Goal: Task Accomplishment & Management: Use online tool/utility

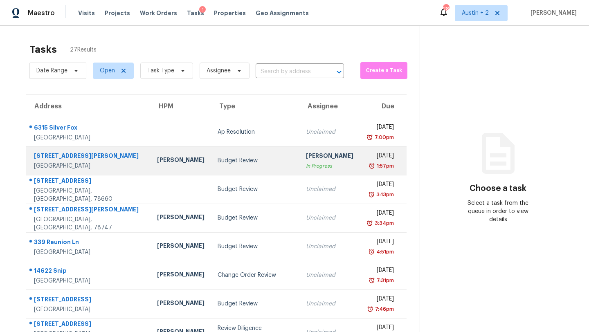
click at [233, 170] on td "Budget Review" at bounding box center [255, 160] width 88 height 29
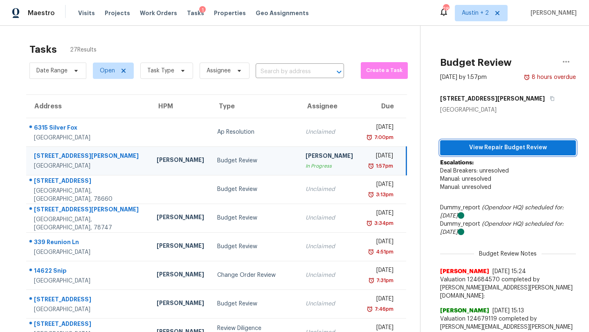
click at [472, 148] on span "View Repair Budget Review" at bounding box center [508, 148] width 123 height 10
click at [145, 11] on span "Work Orders" at bounding box center [158, 13] width 37 height 8
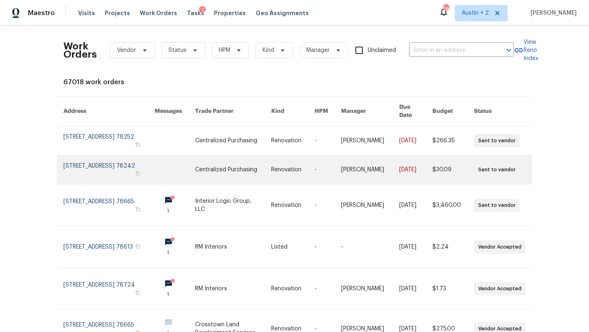
click at [122, 159] on link at bounding box center [108, 169] width 91 height 29
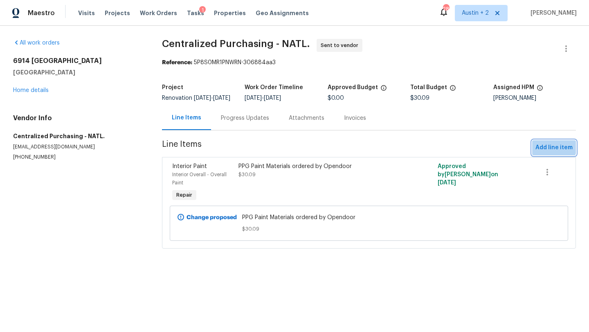
click at [546, 149] on span "Add line item" at bounding box center [553, 148] width 37 height 10
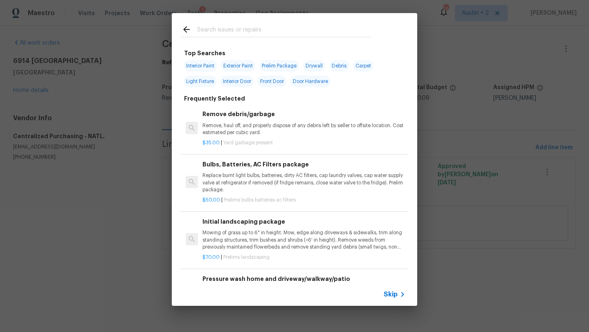
click at [268, 27] on input "text" at bounding box center [283, 31] width 173 height 12
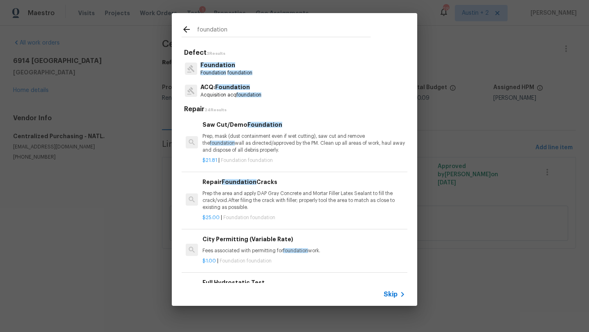
type input "foundation"
click at [249, 93] on span "foundation" at bounding box center [248, 94] width 25 height 5
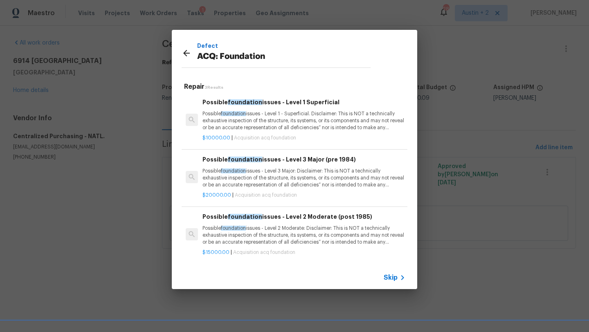
scroll to position [1, 0]
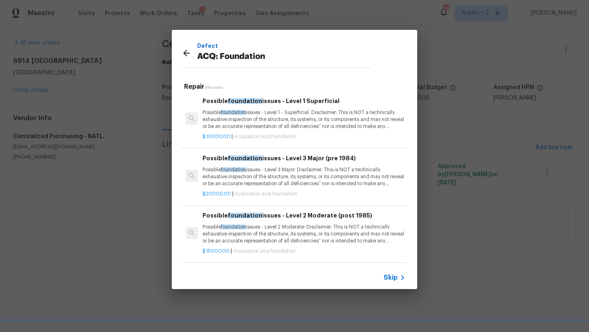
click at [279, 178] on p "Possible foundation issues - Level 3 Major: Disclaimer: This is NOT a technical…" at bounding box center [303, 176] width 203 height 21
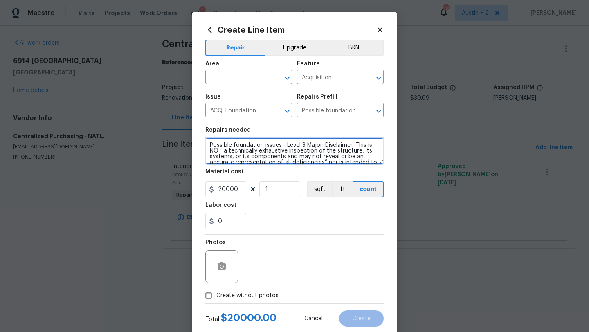
scroll to position [29, 0]
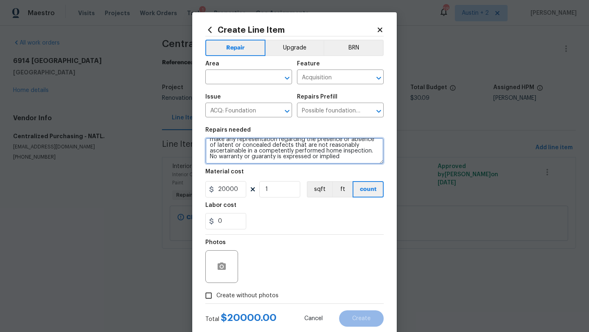
drag, startPoint x: 209, startPoint y: 144, endPoint x: 272, endPoint y: 217, distance: 96.1
click at [272, 217] on section "Repairs needed Possible foundation issues - Level 3 Major: Disclaimer: This is …" at bounding box center [294, 178] width 178 height 112
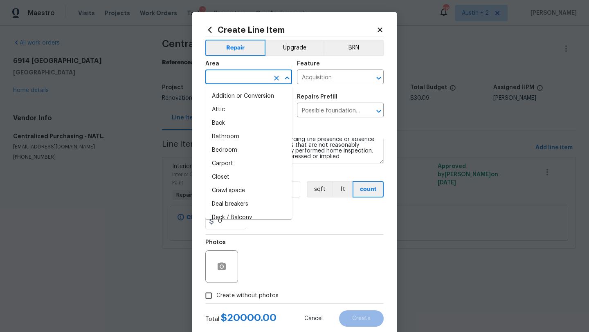
click at [241, 75] on input "text" at bounding box center [237, 78] width 64 height 13
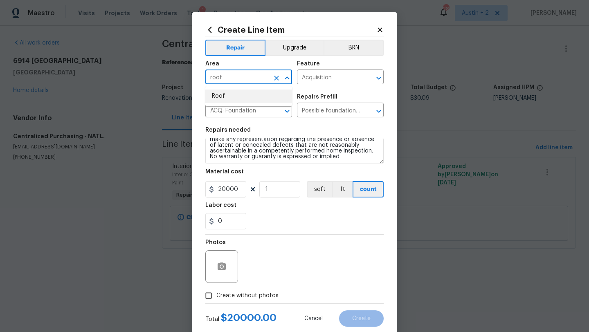
click at [243, 95] on li "Roof" at bounding box center [248, 96] width 87 height 13
type input "Roof"
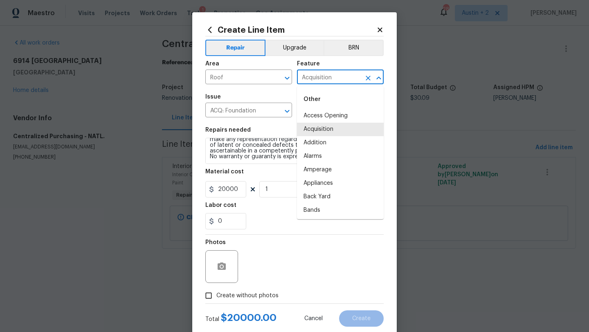
click at [318, 79] on input "Acquisition" at bounding box center [329, 78] width 64 height 13
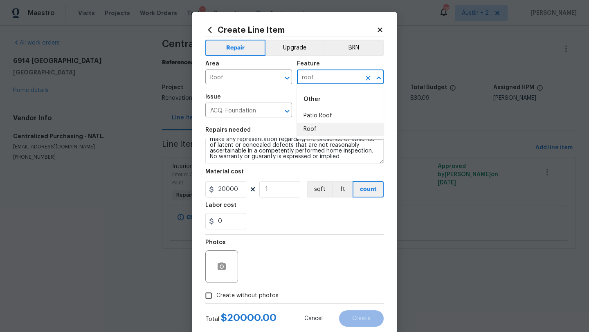
click at [318, 128] on li "Roof" at bounding box center [340, 129] width 87 height 13
type input "Roof"
click at [267, 110] on input "ACQ: Foundation" at bounding box center [237, 111] width 64 height 13
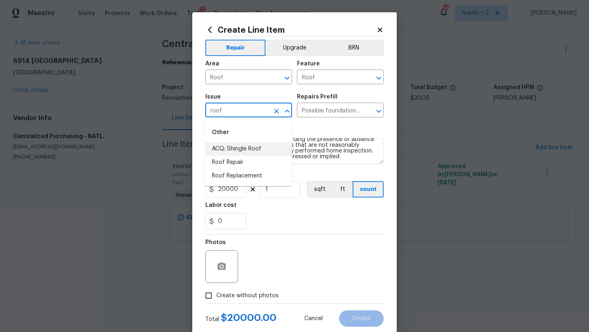
click at [246, 152] on li "ACQ: Shingle Roof" at bounding box center [248, 148] width 87 height 13
type input "ACQ: Shingle Roof"
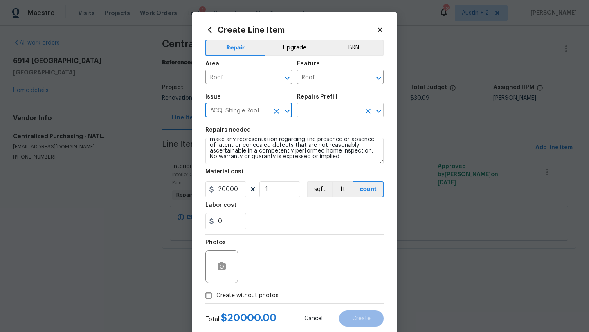
type input "ACQ: Shingle Roof"
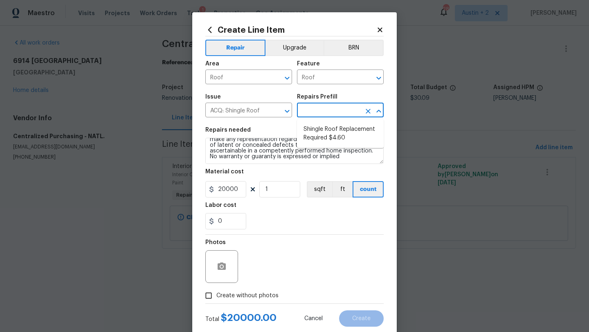
click at [321, 112] on input "text" at bounding box center [329, 111] width 64 height 13
click at [320, 129] on li "Shingle Roof Replacement Required $4.60" at bounding box center [340, 134] width 87 height 22
type input "Acquisition"
type textarea "Acquisition Scope: Shingle Roof Replacement Required."
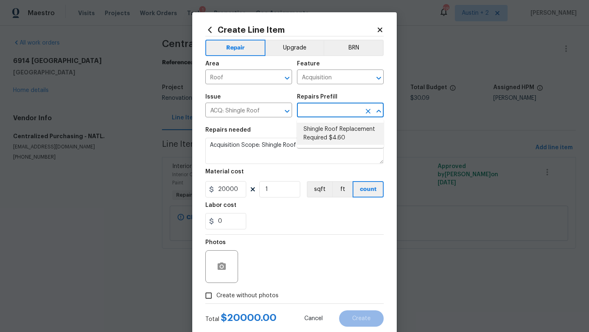
type input "Shingle Roof Replacement Required $4.60"
type input "4.6"
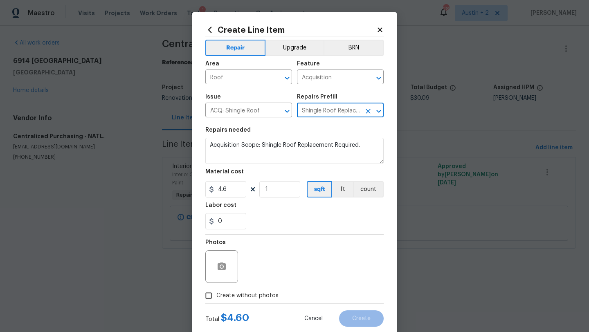
scroll to position [0, 0]
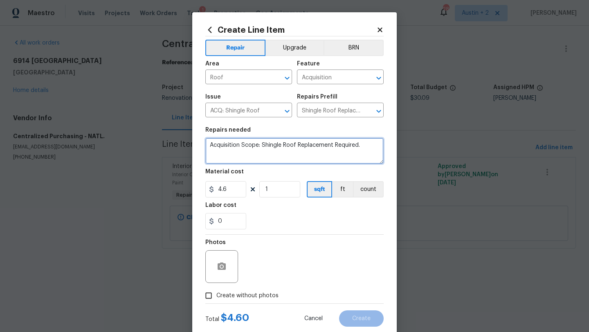
drag, startPoint x: 378, startPoint y: 144, endPoint x: 196, endPoint y: 139, distance: 182.1
click at [196, 139] on div "Create Line Item Repair Upgrade BRN Area Roof ​ Feature Acquisition ​ Issue ACQ…" at bounding box center [294, 176] width 205 height 328
